Goal: Task Accomplishment & Management: Use online tool/utility

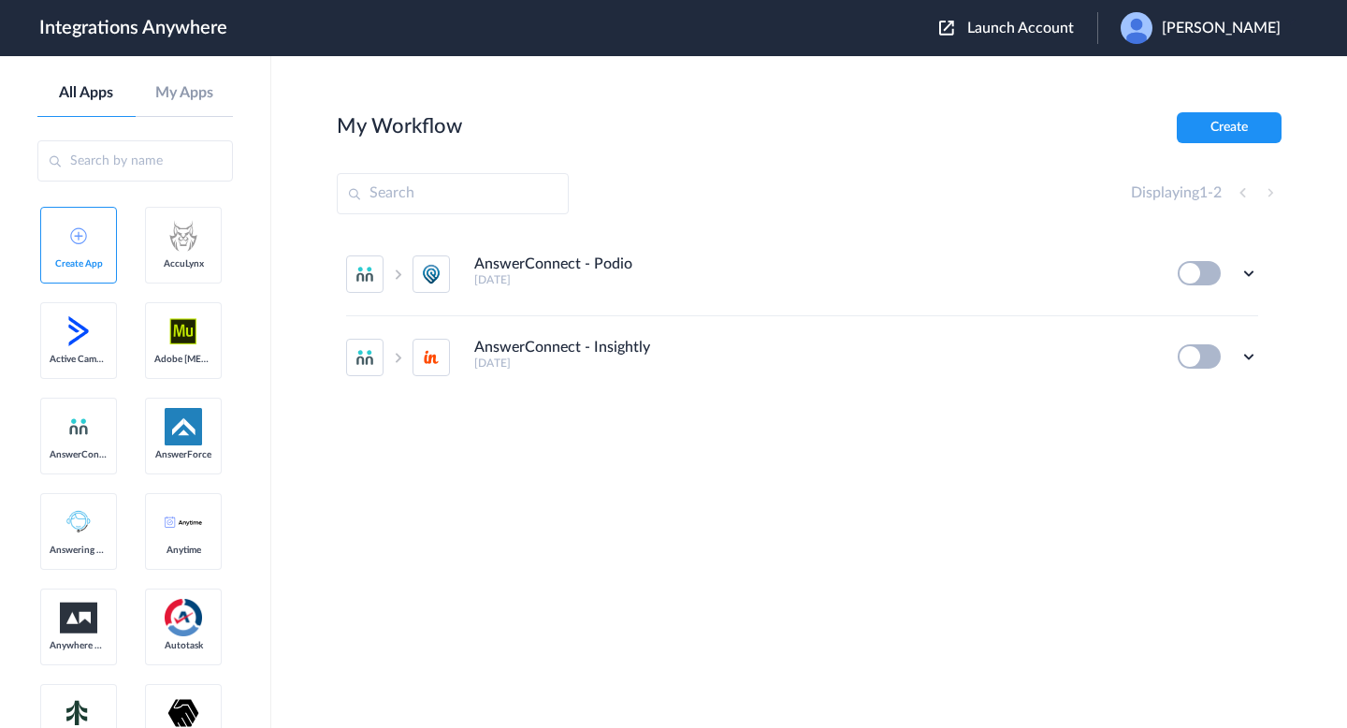
click at [1038, 27] on span "Launch Account" at bounding box center [1020, 28] width 107 height 15
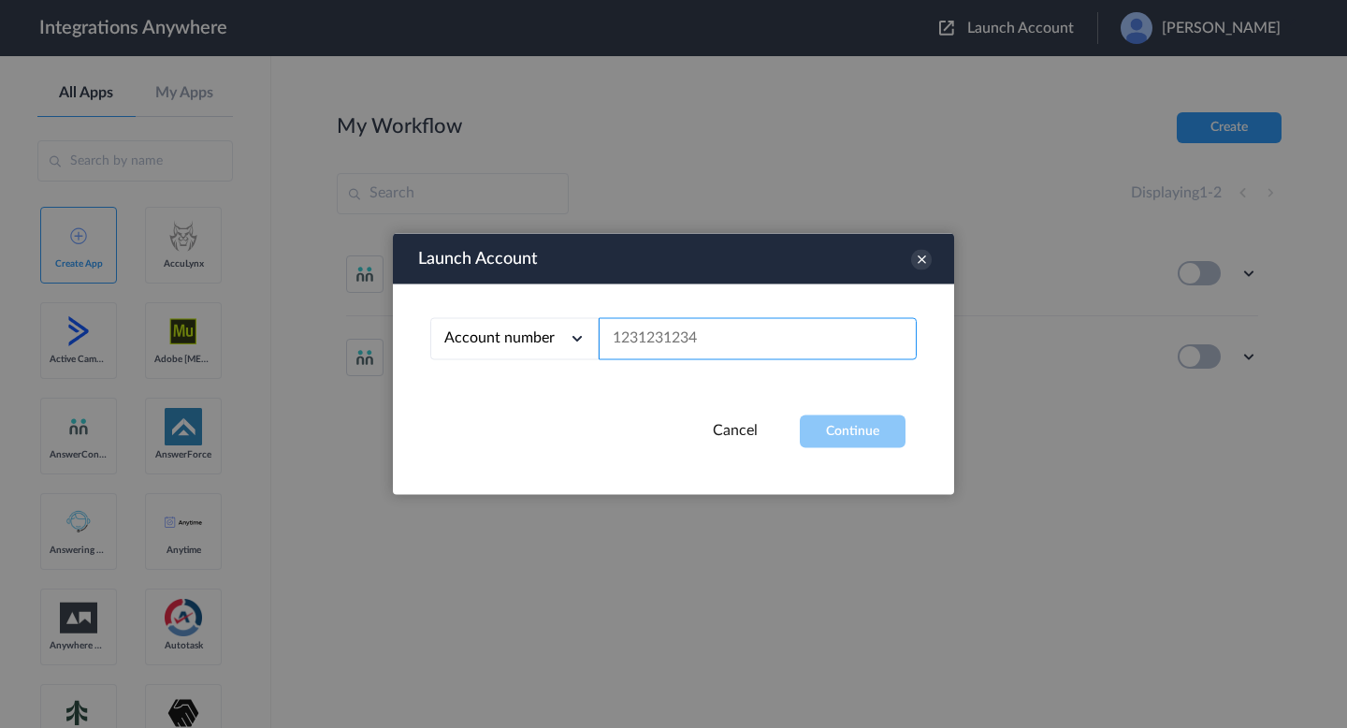
click at [752, 334] on input "text" at bounding box center [758, 339] width 318 height 42
paste input "8000120255"
type input "8000120255"
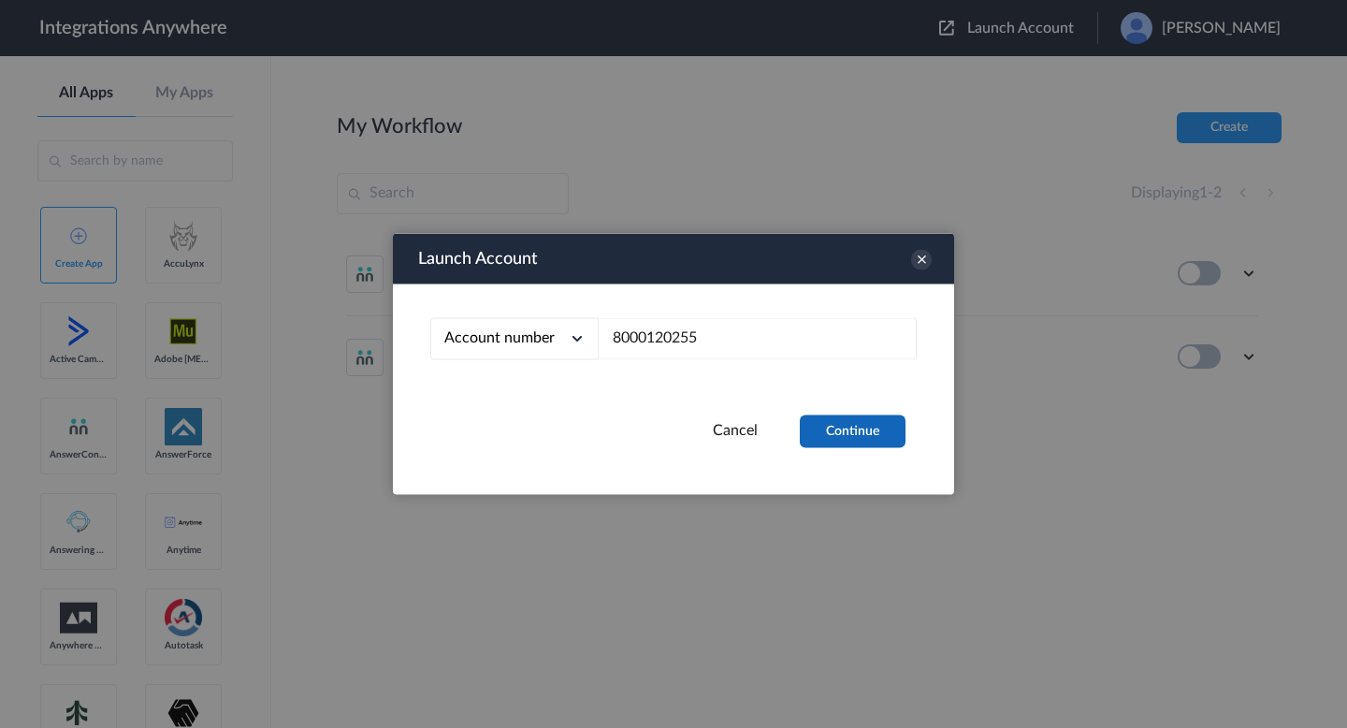
click at [865, 434] on button "Continue" at bounding box center [853, 431] width 106 height 33
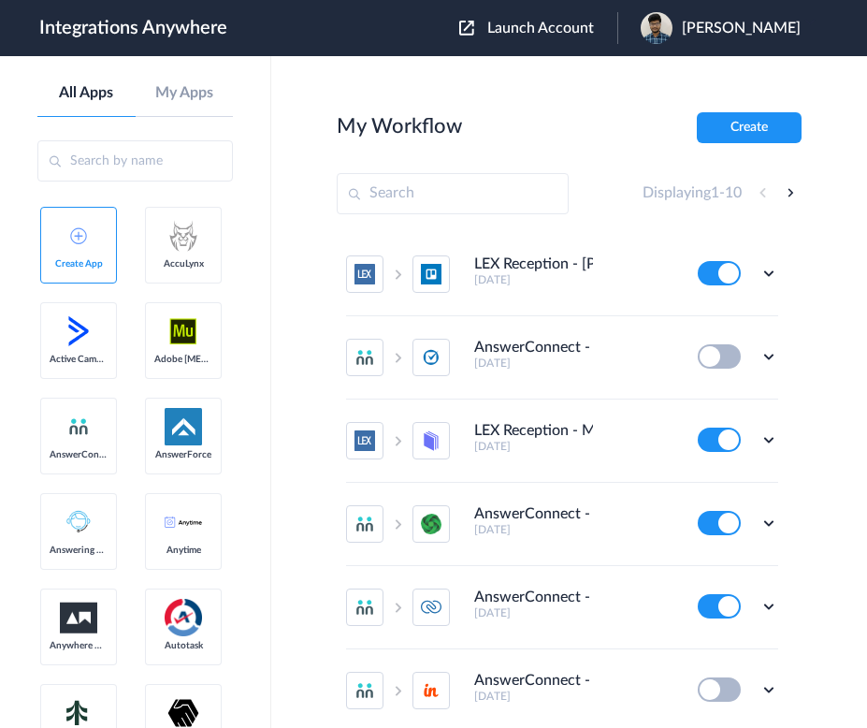
click at [545, 23] on span "Launch Account" at bounding box center [540, 28] width 107 height 15
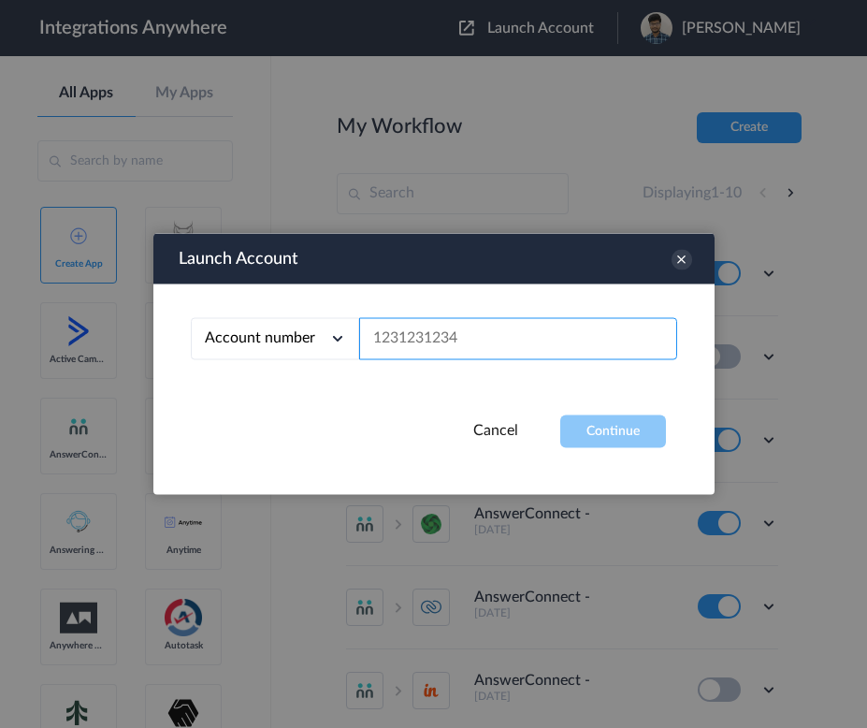
click at [443, 353] on input "text" at bounding box center [518, 339] width 318 height 42
paste input "8000120255"
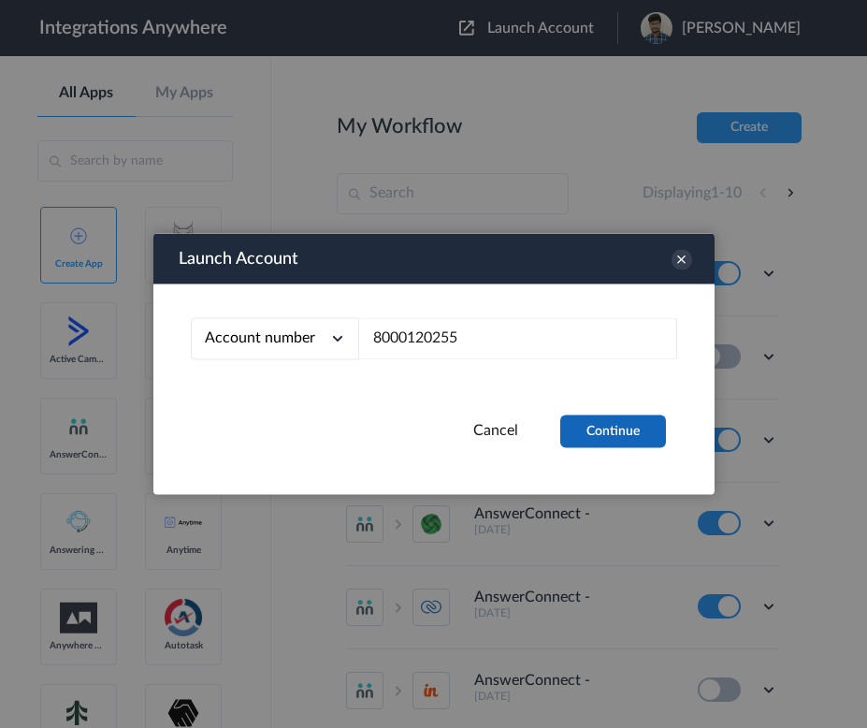
click at [624, 429] on button "Continue" at bounding box center [613, 431] width 106 height 33
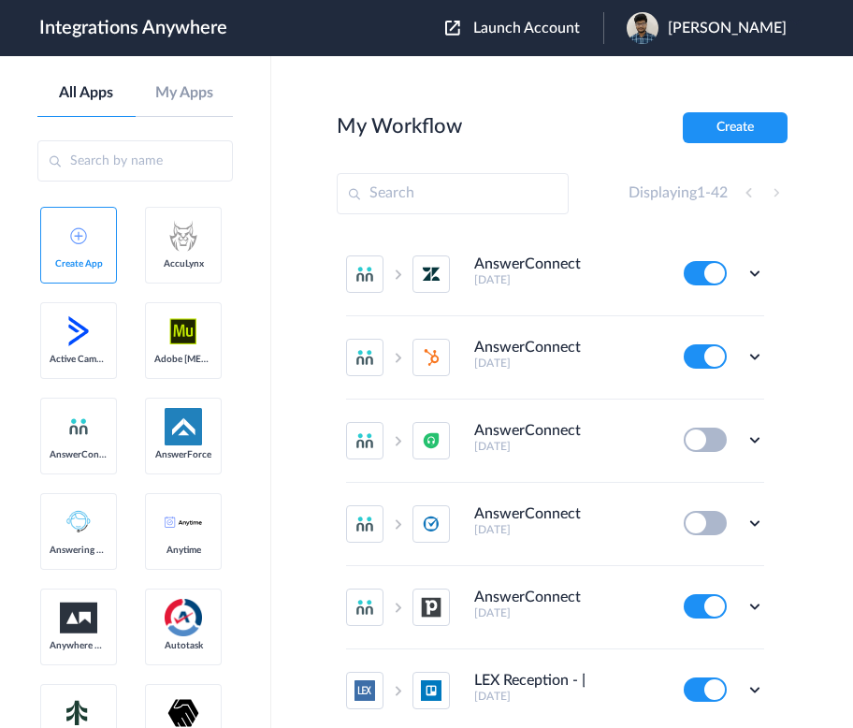
click at [534, 35] on span "Launch Account" at bounding box center [526, 28] width 107 height 15
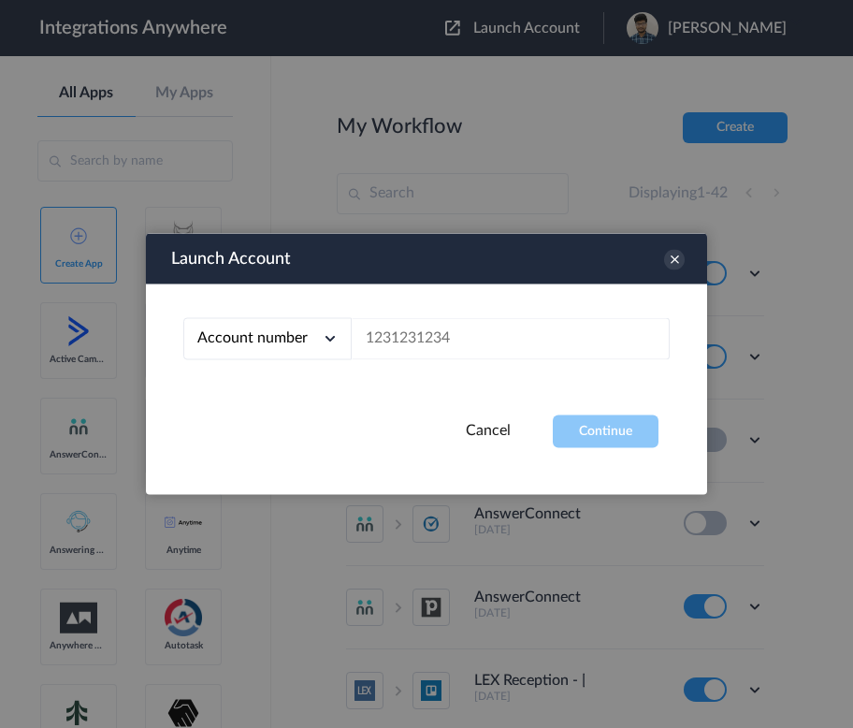
click at [298, 345] on span "Account number" at bounding box center [252, 337] width 110 height 15
click at [269, 416] on link "Email address" at bounding box center [236, 416] width 79 height 13
click at [434, 347] on input "text" at bounding box center [511, 339] width 318 height 42
paste input "[EMAIL_ADDRESS][DOMAIN_NAME]"
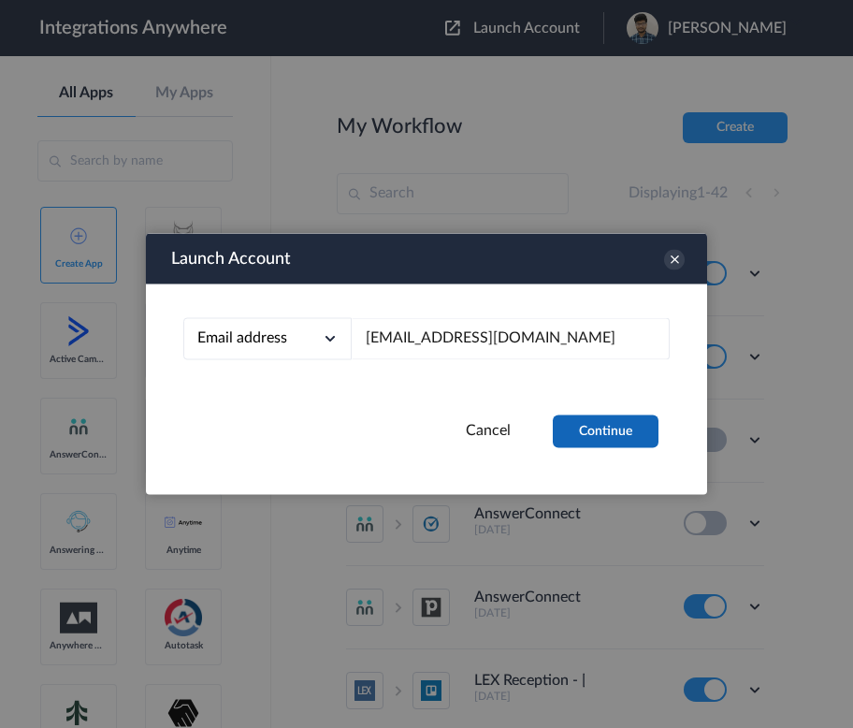
click at [624, 439] on button "Continue" at bounding box center [606, 431] width 106 height 33
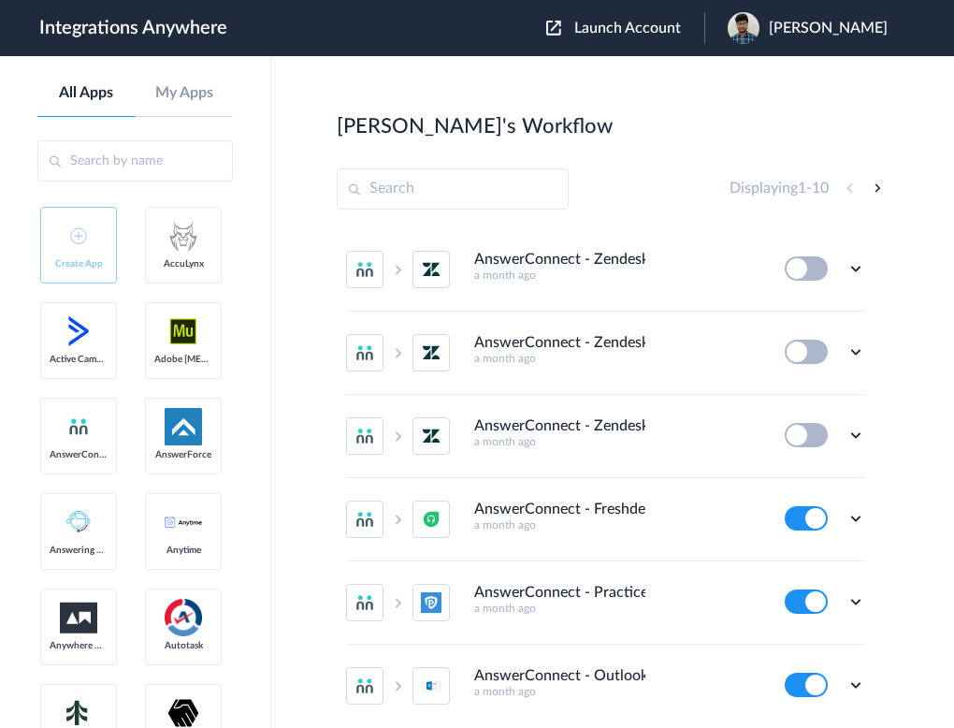
click at [624, 491] on main "[PERSON_NAME]'s Workflow Create Displaying 1 - 10 AnswerConnect - Zendesk a mon…" at bounding box center [612, 392] width 683 height 672
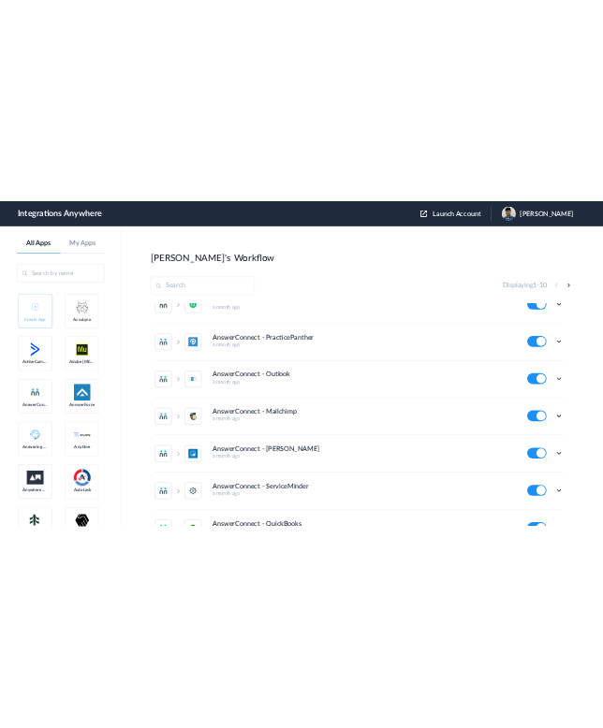
scroll to position [409, 0]
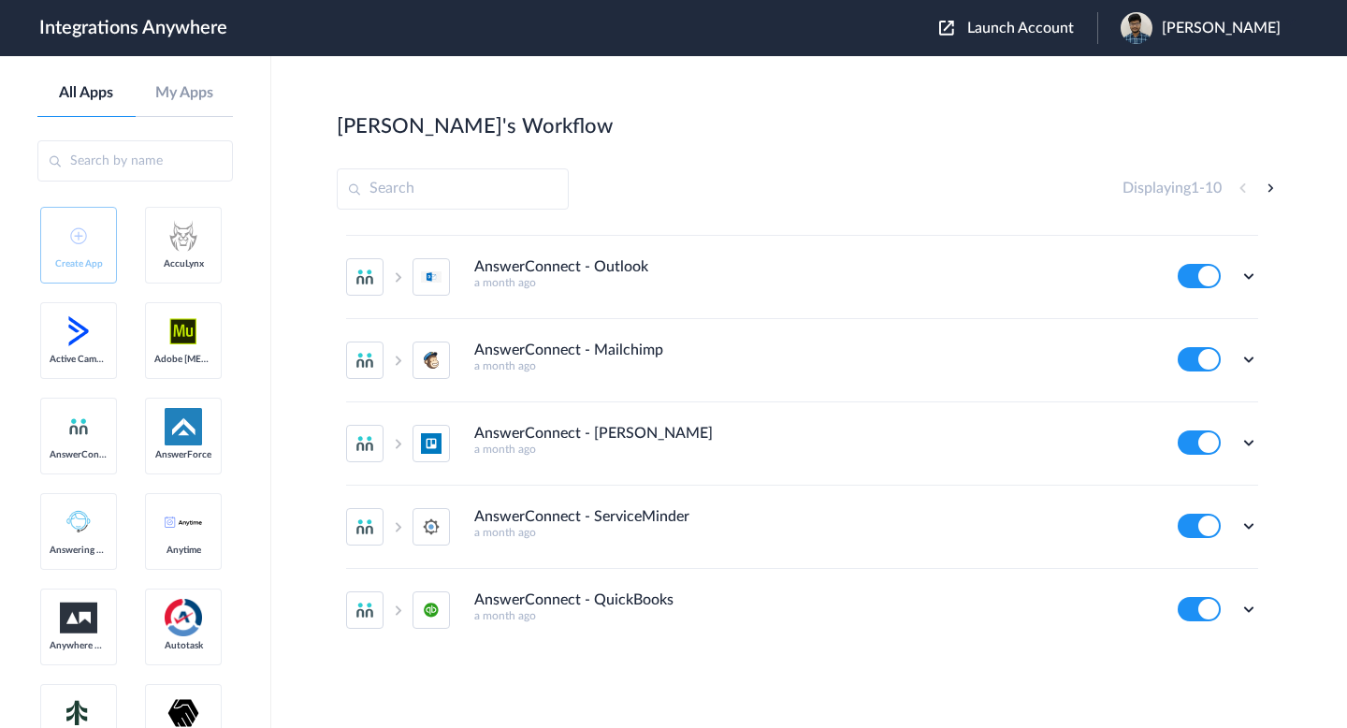
click at [624, 150] on section "[PERSON_NAME]'s Workflow Create Displaying 1 - 10 AnswerConnect - Zendesk a mon…" at bounding box center [809, 448] width 945 height 672
click at [624, 121] on div "[PERSON_NAME]'s Workflow Create" at bounding box center [809, 125] width 945 height 26
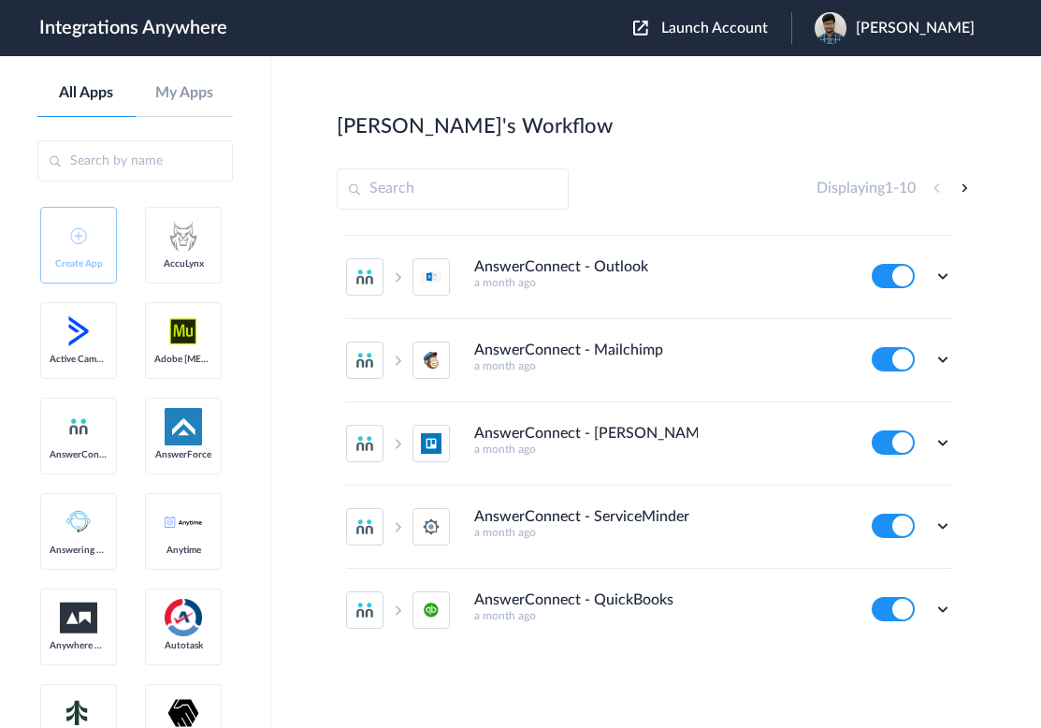
click at [624, 30] on span "Launch Account" at bounding box center [714, 28] width 107 height 15
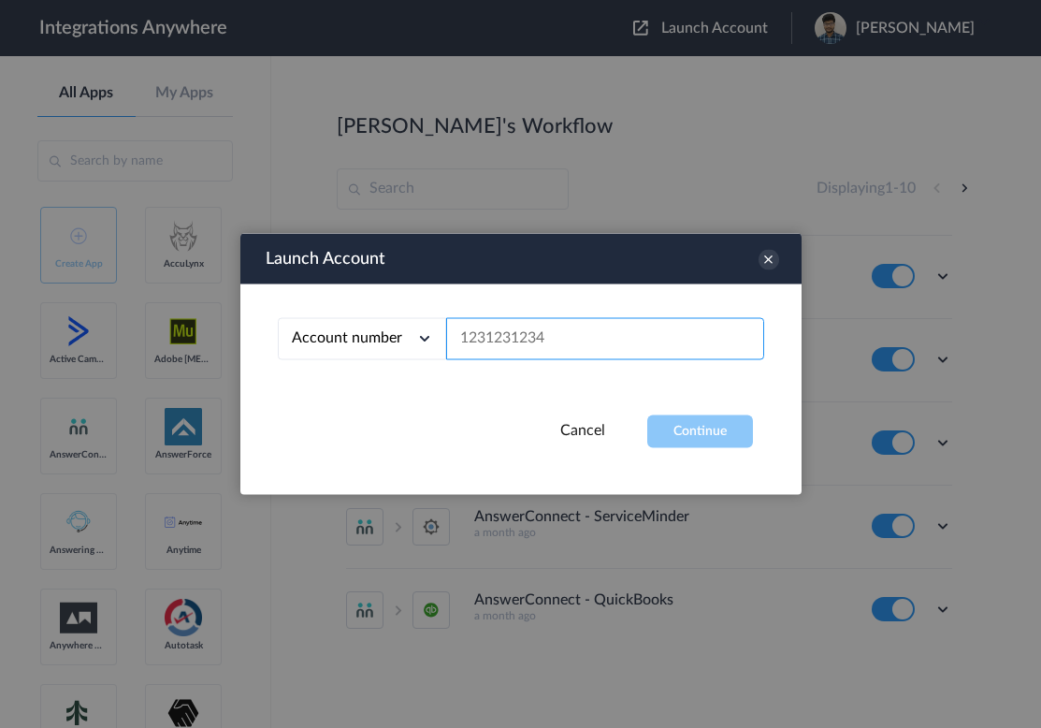
click at [516, 339] on input "text" at bounding box center [605, 339] width 318 height 42
paste input "8000120255"
type input "8000120255"
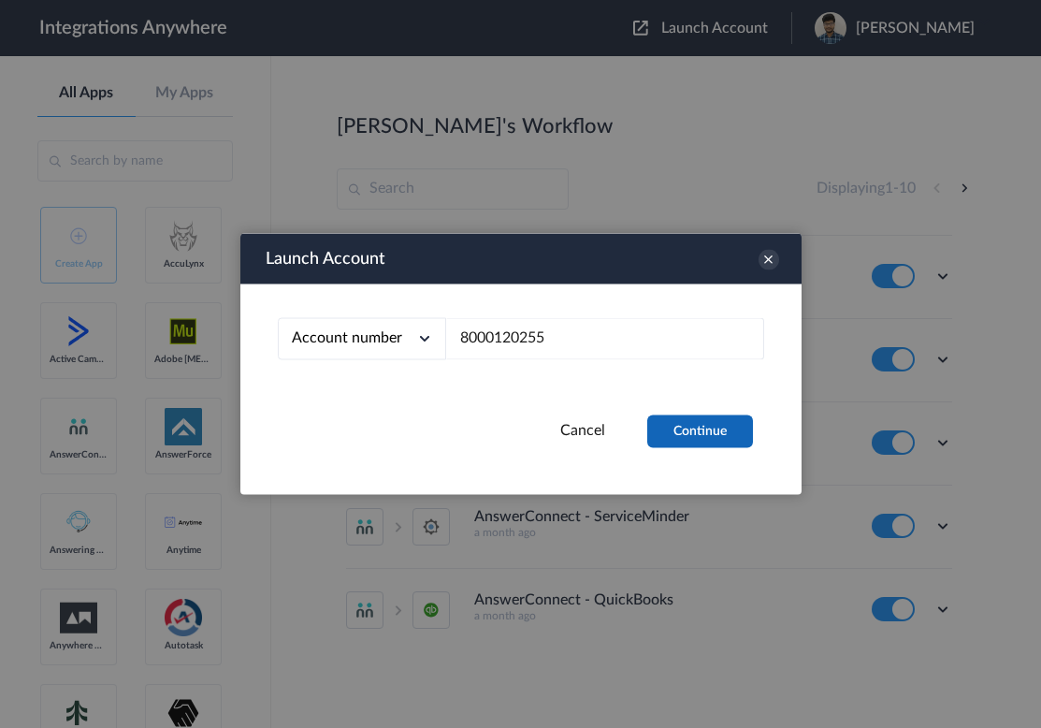
click at [624, 433] on button "Continue" at bounding box center [700, 431] width 106 height 33
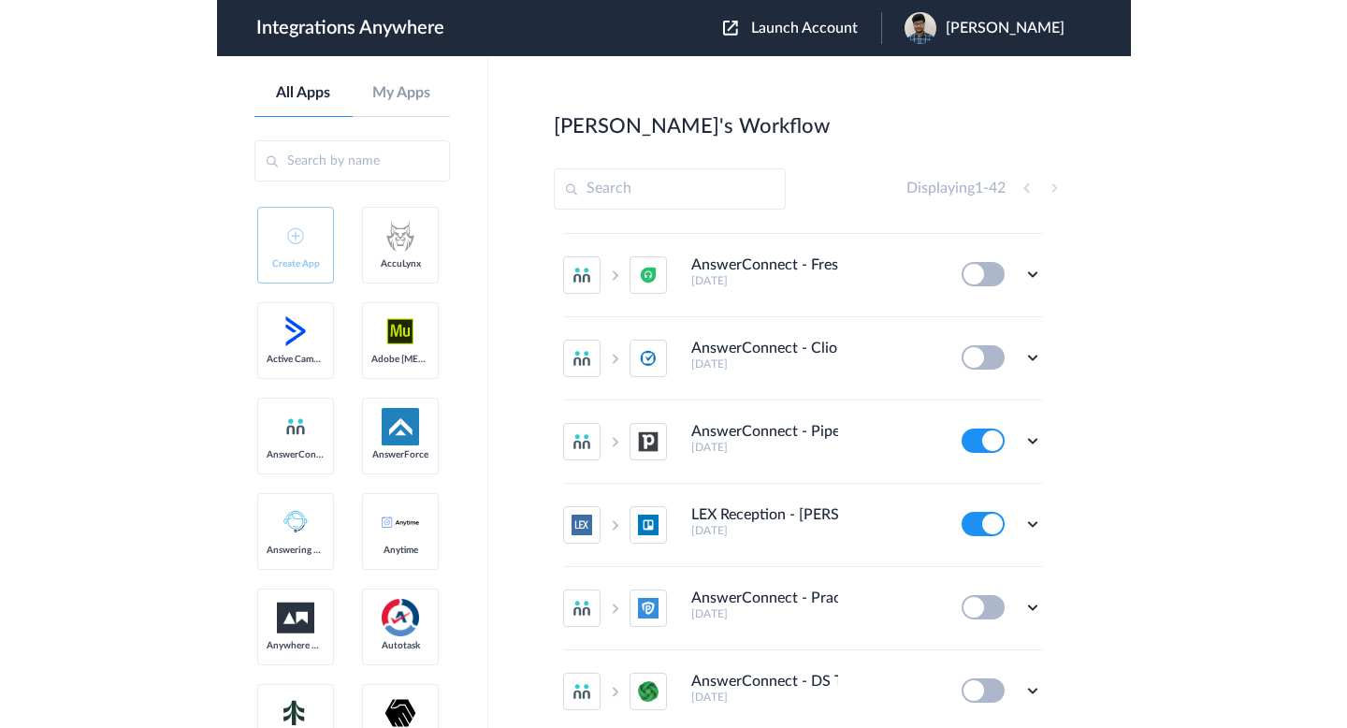
scroll to position [0, 0]
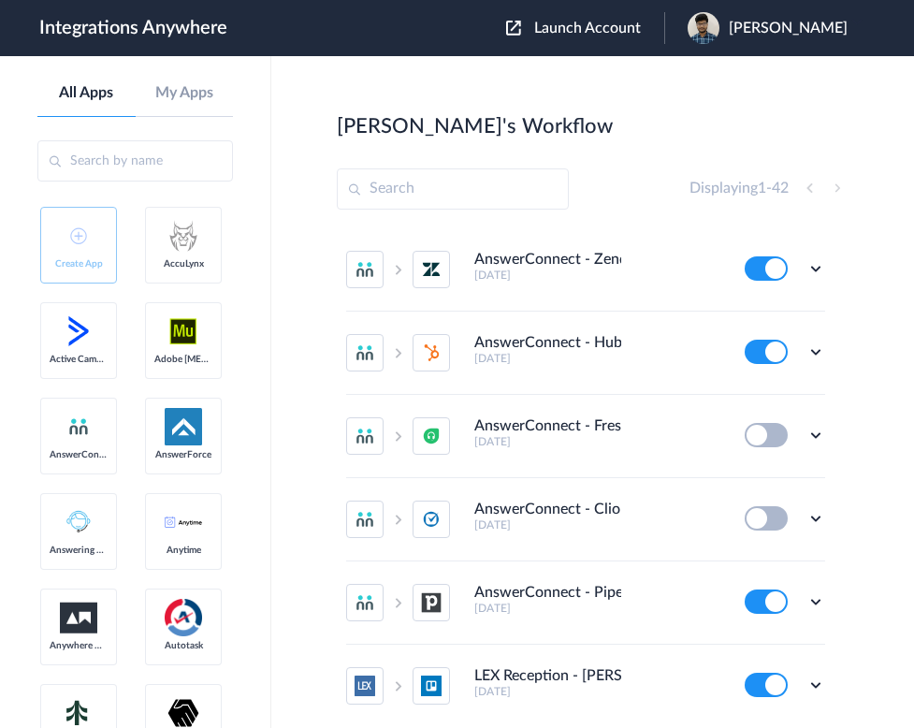
click at [624, 409] on main "[PERSON_NAME]'s Workflow Create Displaying 1 - 42 AnswerConnect - Zendesk [DATE…" at bounding box center [592, 392] width 643 height 672
